Goal: Manage account settings

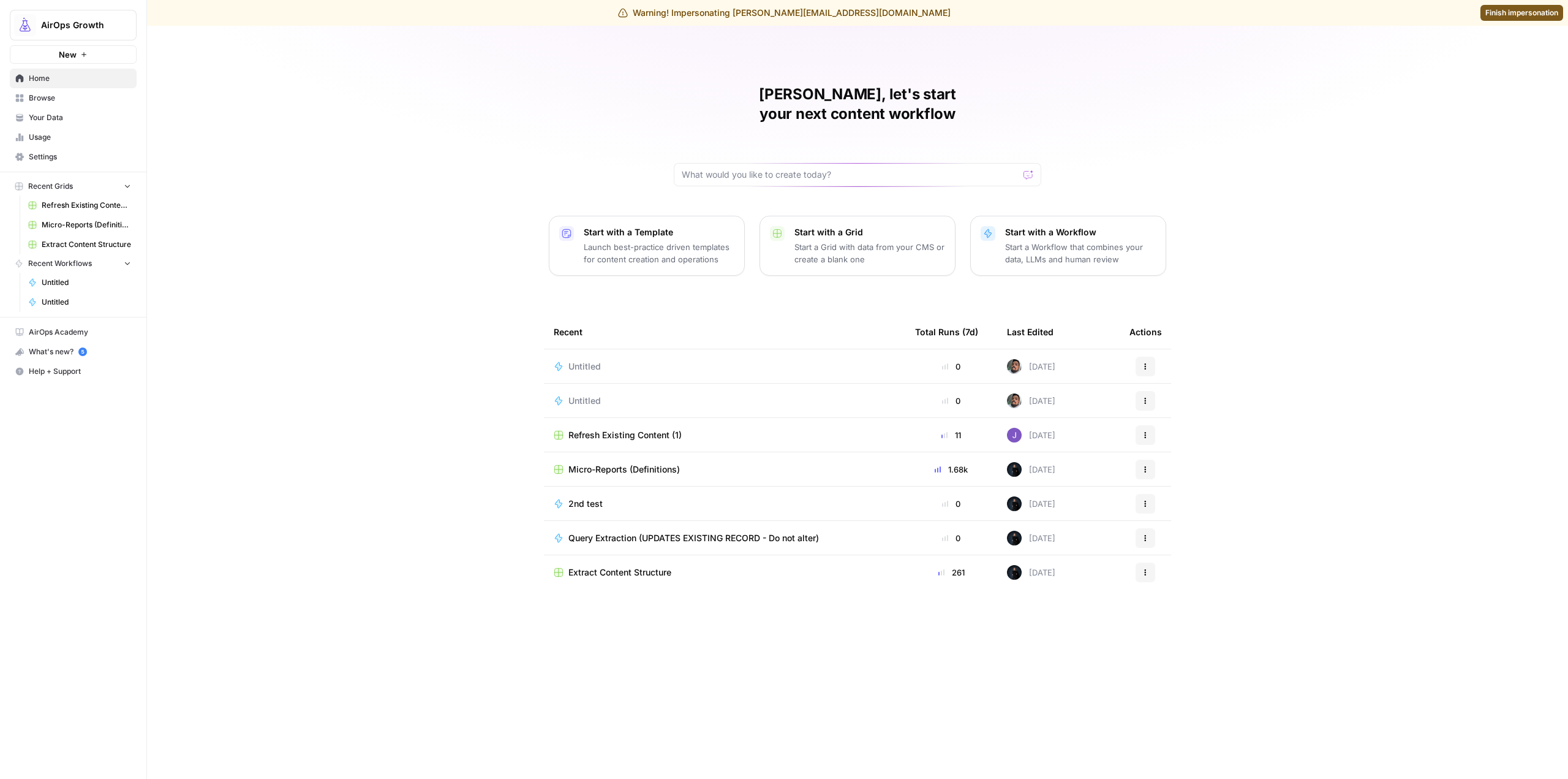
click at [92, 151] on link "Settings" at bounding box center [73, 157] width 127 height 20
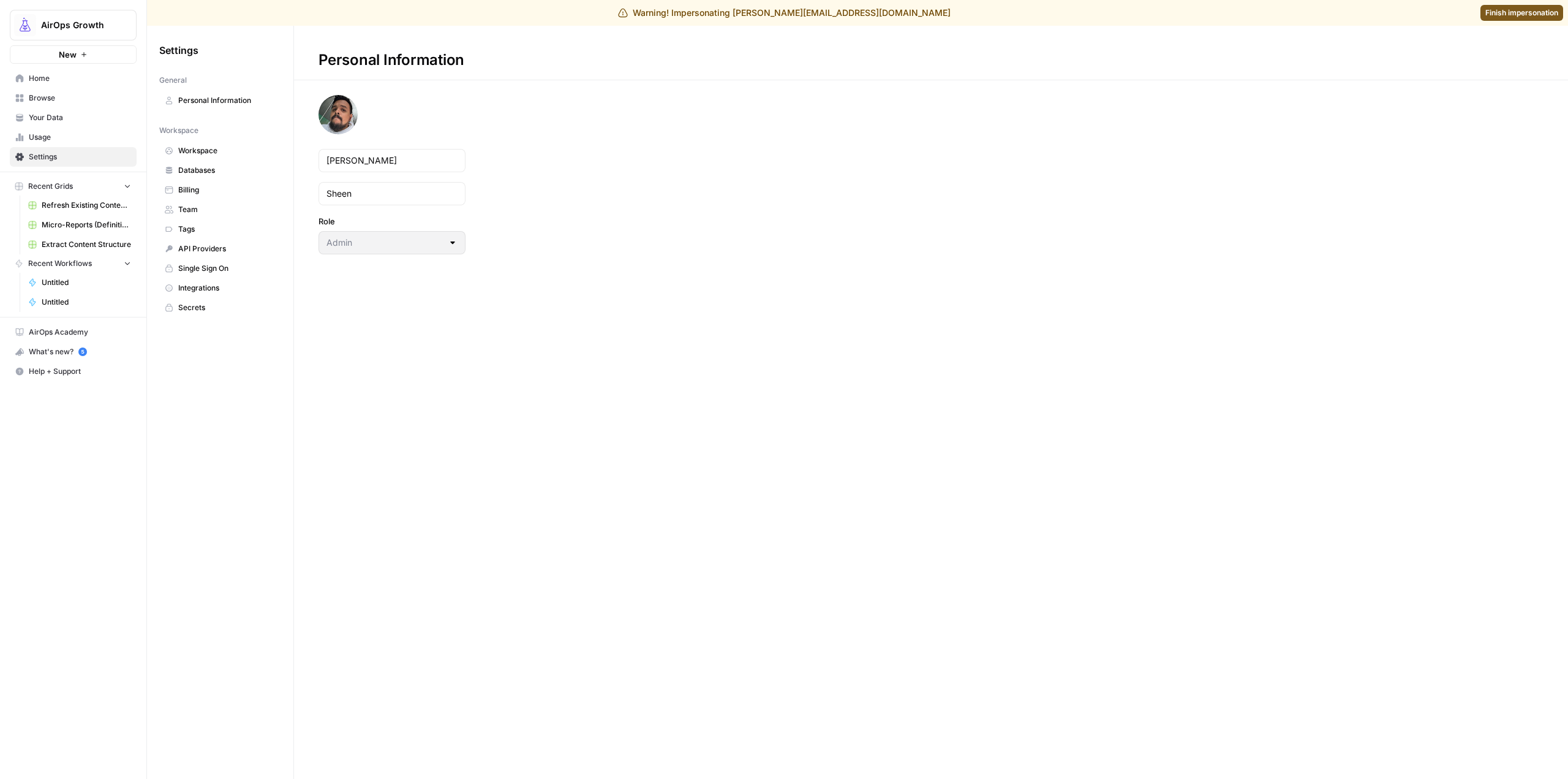
click at [202, 190] on span "Billing" at bounding box center [227, 190] width 98 height 11
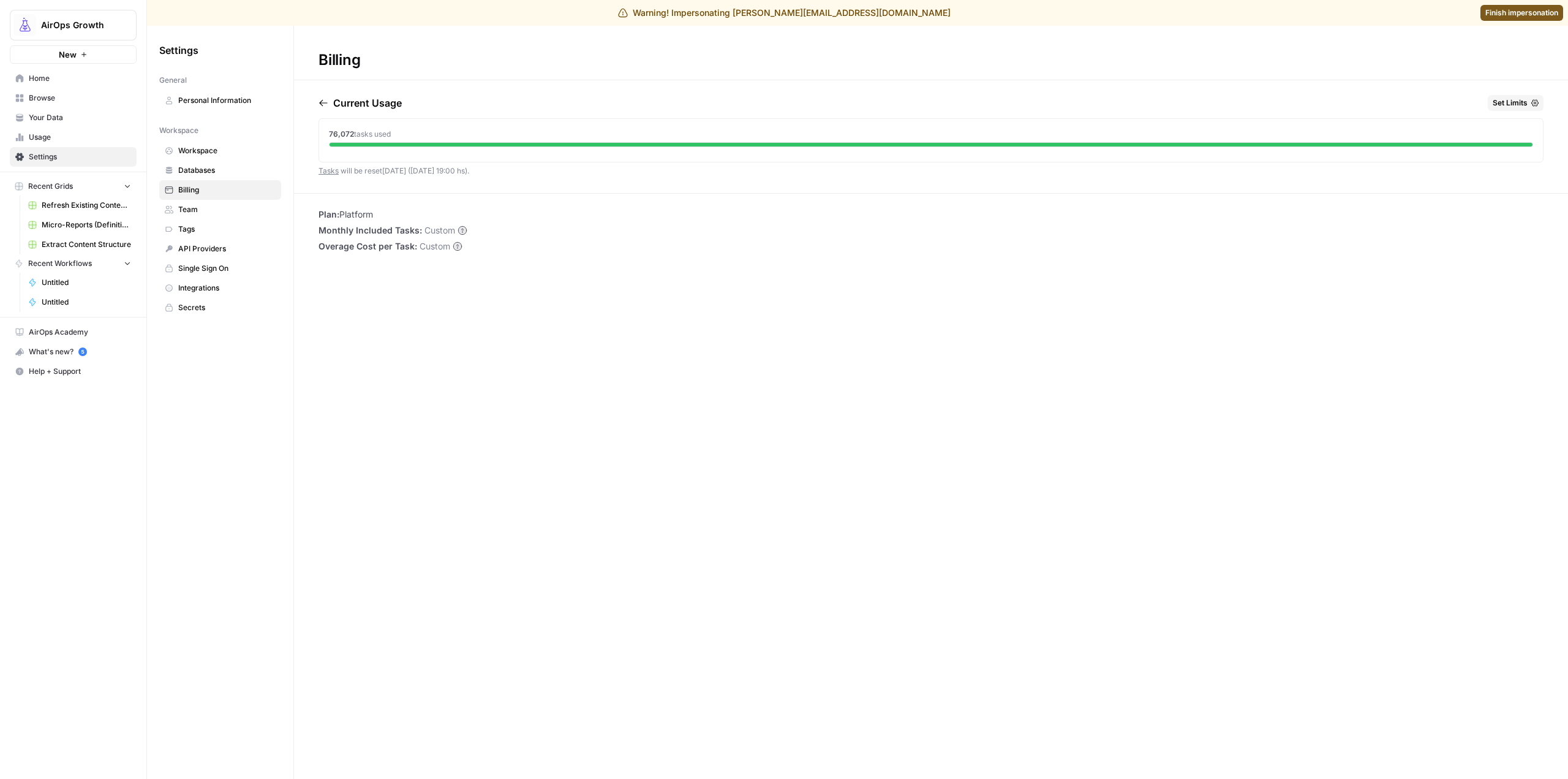
click at [1491, 15] on span "Finish impersonation" at bounding box center [1522, 12] width 73 height 11
